Goal: Submit feedback/report problem

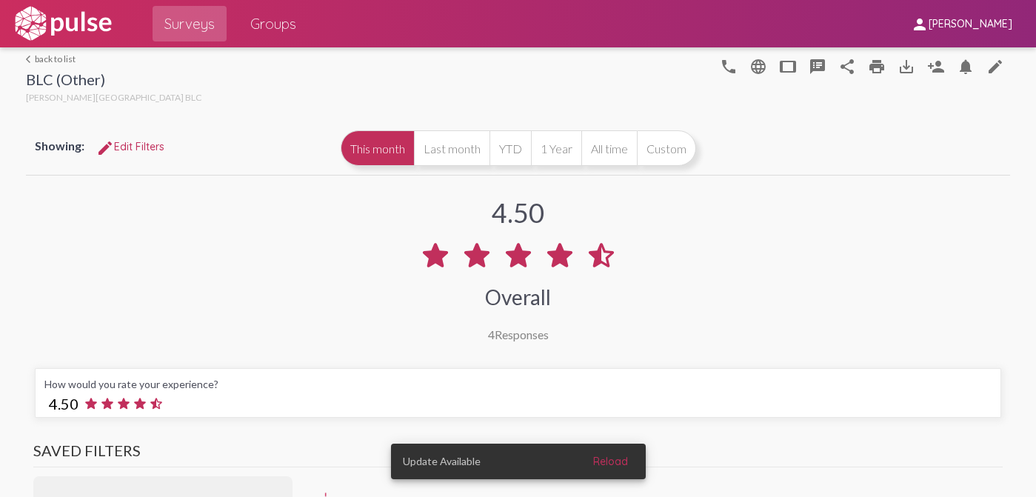
scroll to position [2818, 0]
